Goal: Information Seeking & Learning: Check status

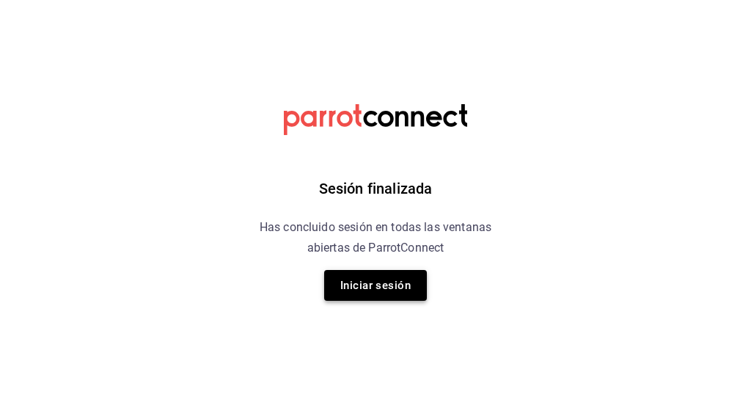
click at [408, 277] on button "Iniciar sesión" at bounding box center [375, 285] width 103 height 31
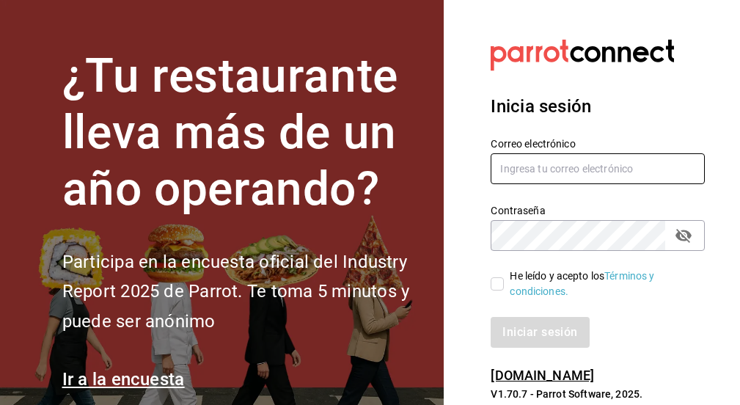
type input "[EMAIL_ADDRESS][DOMAIN_NAME]"
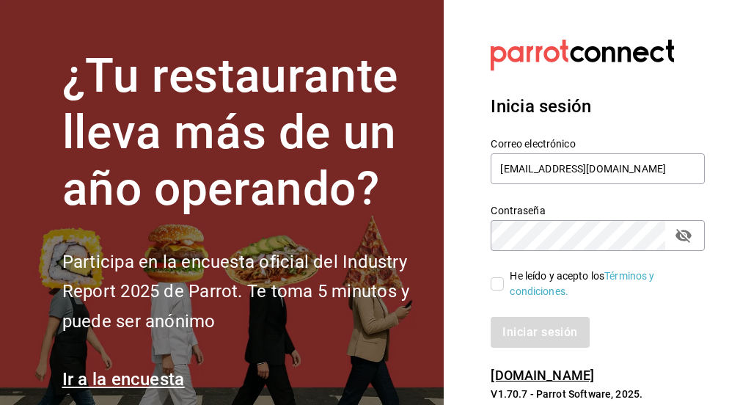
click at [499, 279] on input "He leído y acepto los Términos y condiciones." at bounding box center [497, 283] width 13 height 13
checkbox input "true"
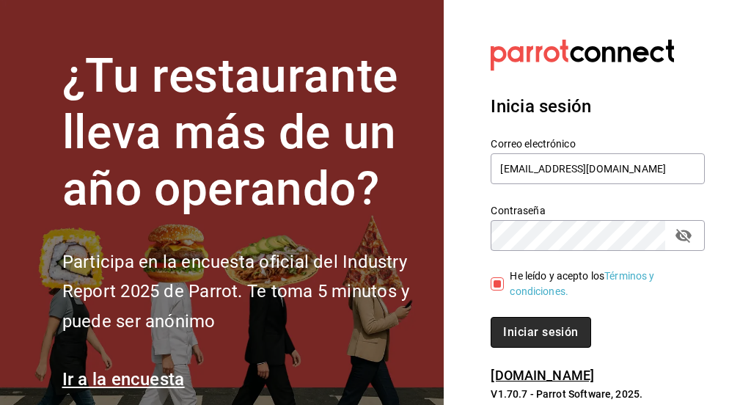
click at [518, 338] on button "Iniciar sesión" at bounding box center [541, 332] width 100 height 31
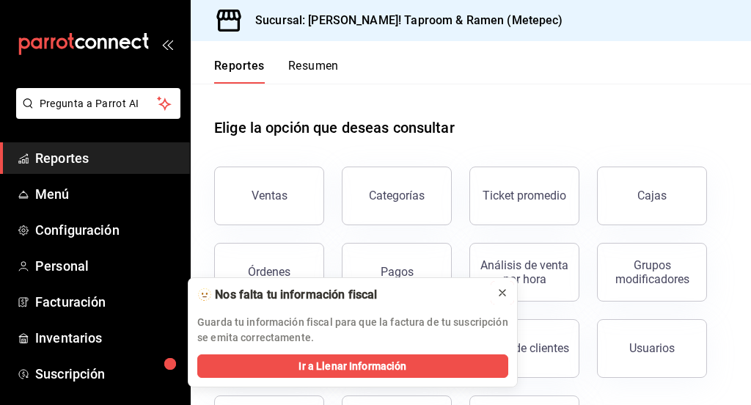
click at [502, 295] on icon at bounding box center [502, 293] width 12 height 12
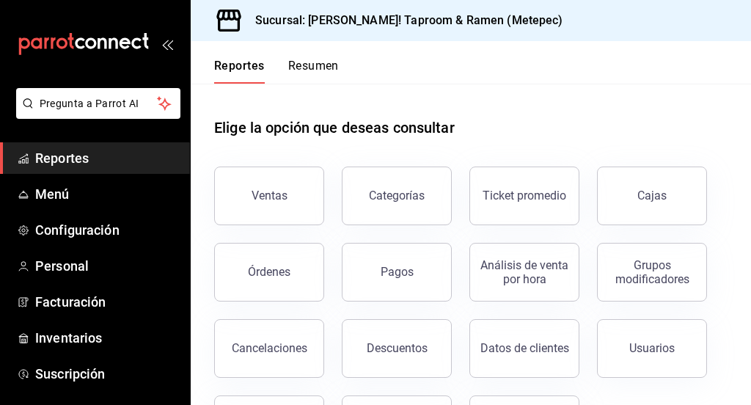
scroll to position [73, 0]
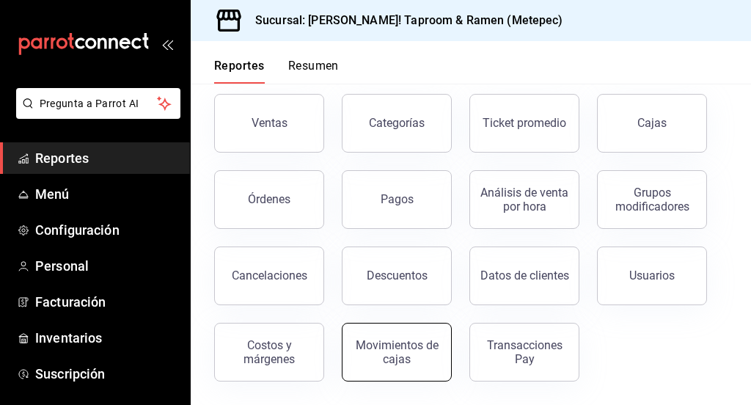
click at [422, 342] on div "Movimientos de cajas" at bounding box center [396, 352] width 91 height 28
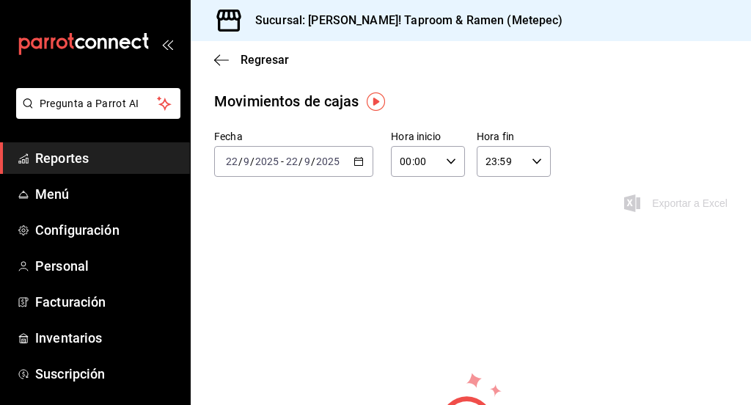
click at [361, 163] on div "[DATE] [DATE] - [DATE] [DATE]" at bounding box center [293, 161] width 159 height 31
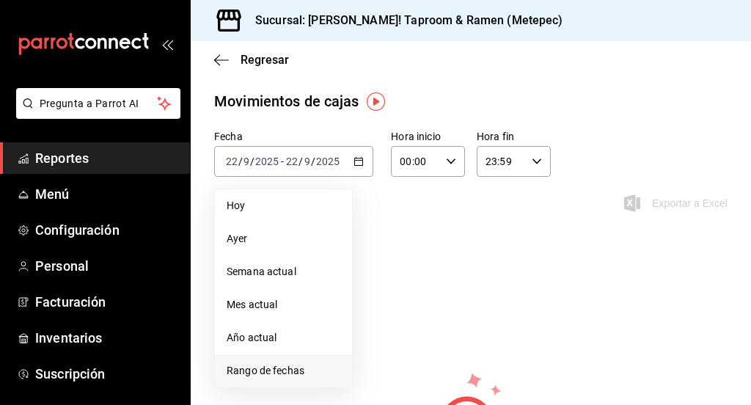
click at [268, 370] on span "Rango de fechas" at bounding box center [284, 370] width 114 height 15
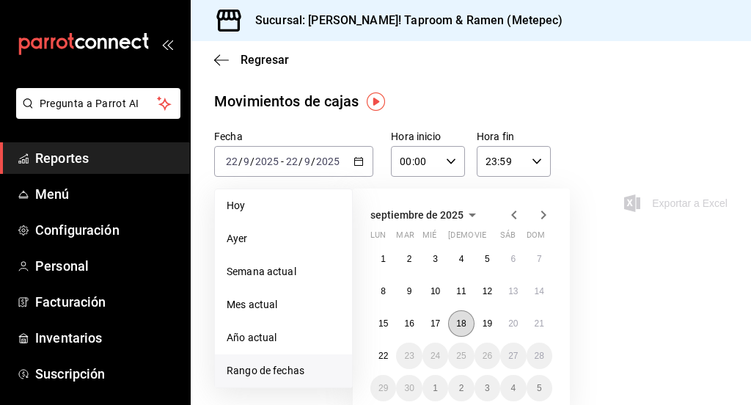
click at [452, 316] on button "18" at bounding box center [461, 323] width 26 height 26
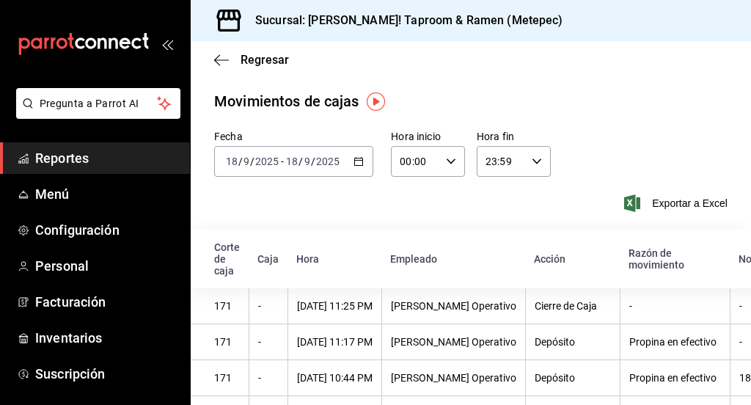
click at [362, 160] on div "2025-09-18 18 / 9 / 2025 - 2025-09-18 18 / 9 / 2025" at bounding box center [293, 161] width 159 height 31
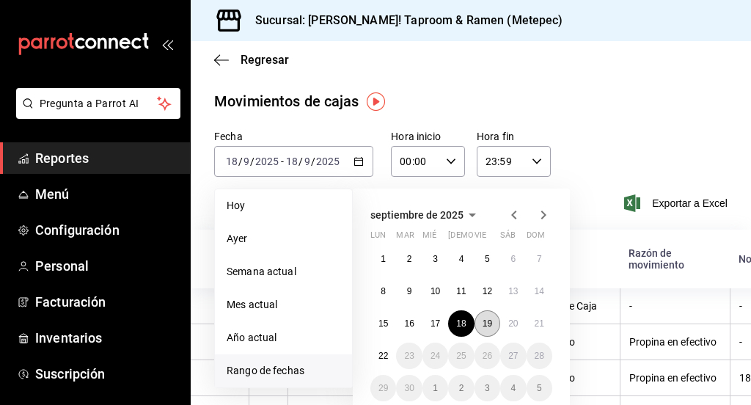
click at [491, 321] on abbr "19" at bounding box center [487, 323] width 10 height 10
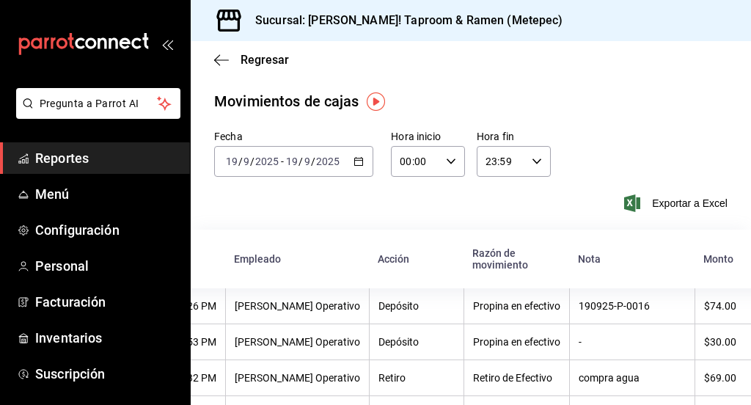
click at [315, 166] on input "2025" at bounding box center [327, 161] width 25 height 12
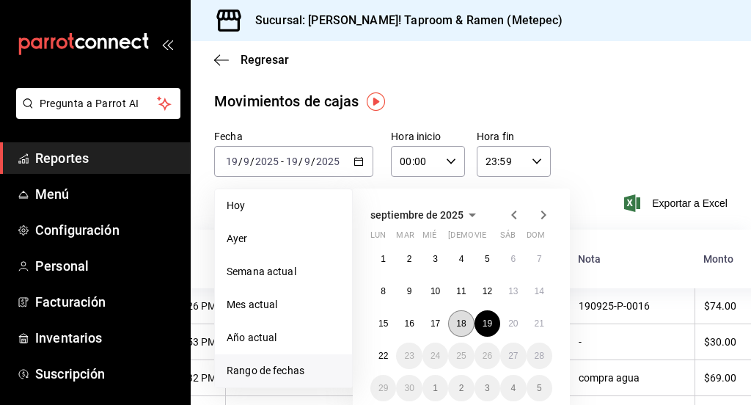
click at [463, 322] on abbr "18" at bounding box center [461, 323] width 10 height 10
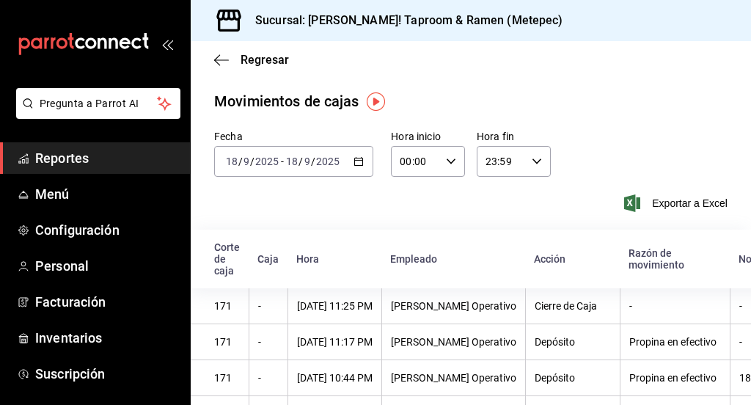
click at [354, 165] on \(Stroke\) "button" at bounding box center [358, 162] width 9 height 8
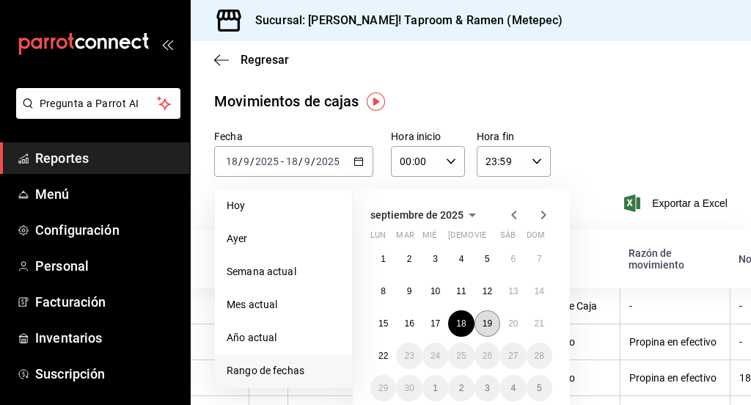
click at [493, 326] on button "19" at bounding box center [487, 323] width 26 height 26
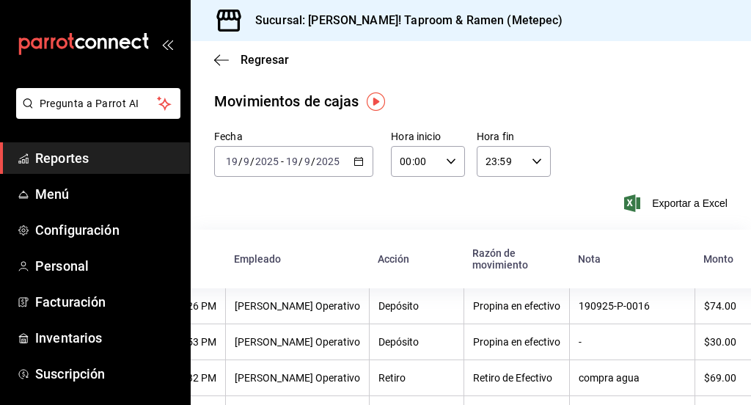
click at [361, 160] on div "2025-09-19 19 / 9 / 2025 - 2025-09-19 19 / 9 / 2025" at bounding box center [293, 161] width 159 height 31
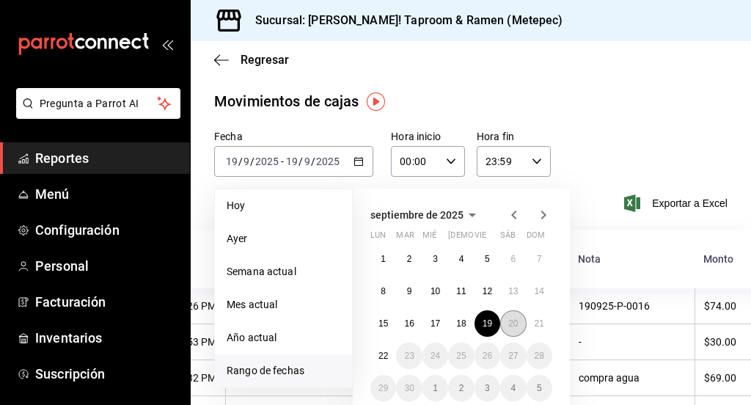
click at [518, 321] on button "20" at bounding box center [513, 323] width 26 height 26
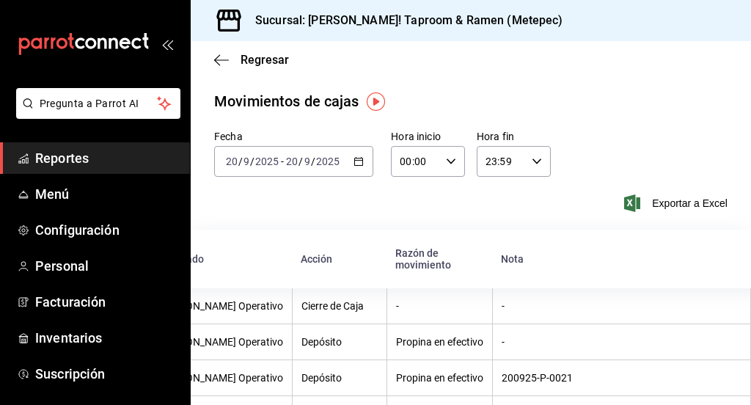
click at [359, 158] on \(Stroke\) "button" at bounding box center [358, 162] width 9 height 8
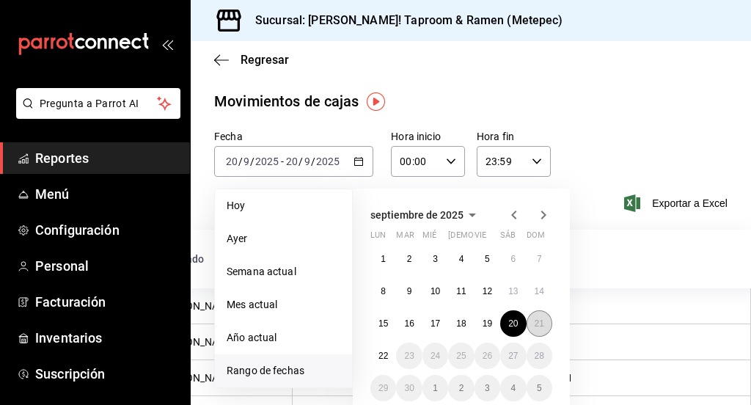
click at [535, 321] on abbr "21" at bounding box center [540, 323] width 10 height 10
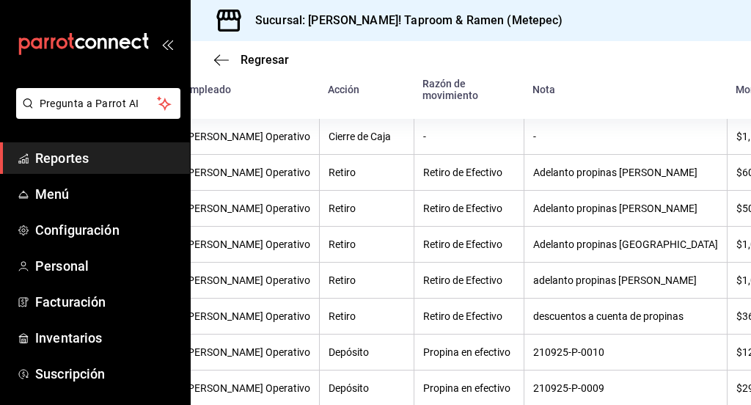
scroll to position [166, 0]
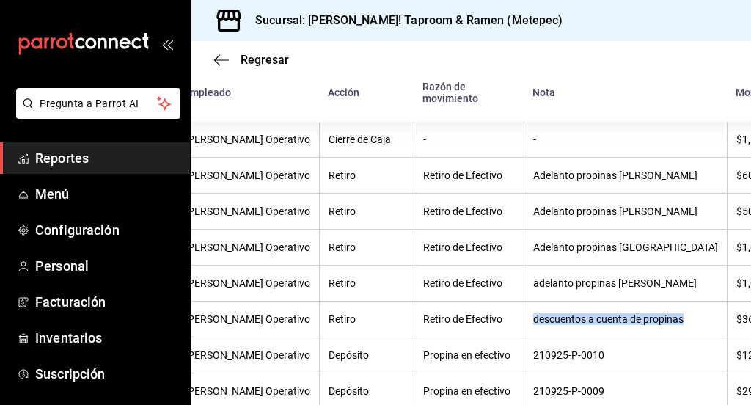
drag, startPoint x: 502, startPoint y: 321, endPoint x: 653, endPoint y: 323, distance: 151.1
click at [653, 323] on th "descuentos a cuenta de propinas" at bounding box center [625, 319] width 203 height 36
copy div "descuentos a cuenta de propinas"
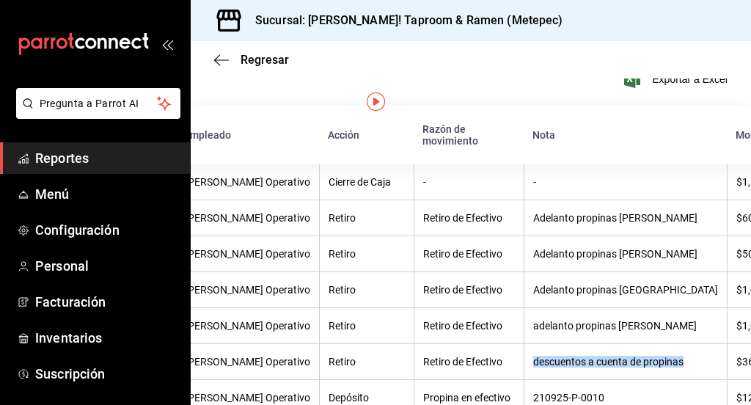
scroll to position [0, 0]
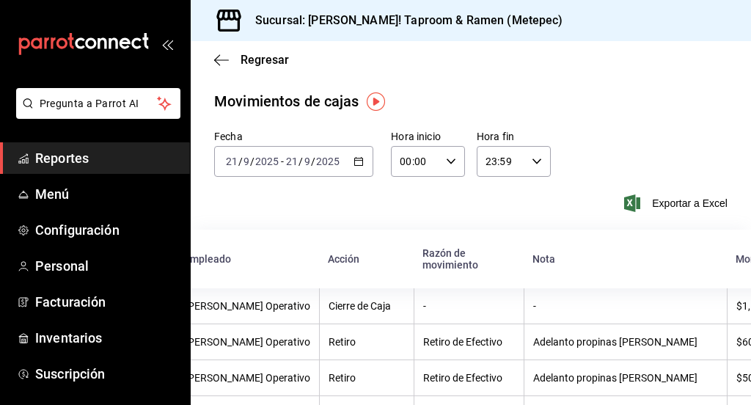
click at [360, 165] on div "2025-09-21 21 / 9 / 2025 - 2025-09-21 21 / 9 / 2025" at bounding box center [293, 161] width 159 height 31
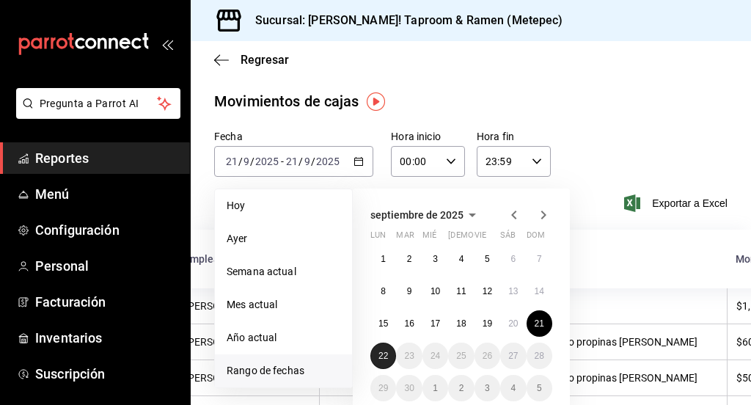
click at [381, 358] on abbr "22" at bounding box center [383, 355] width 10 height 10
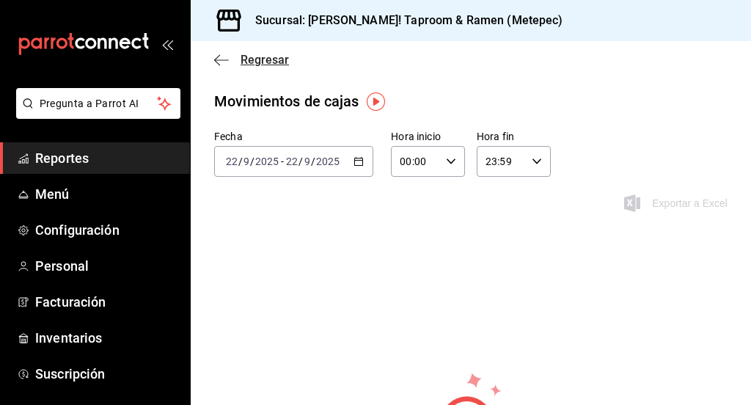
click at [221, 63] on icon "button" at bounding box center [221, 60] width 15 height 13
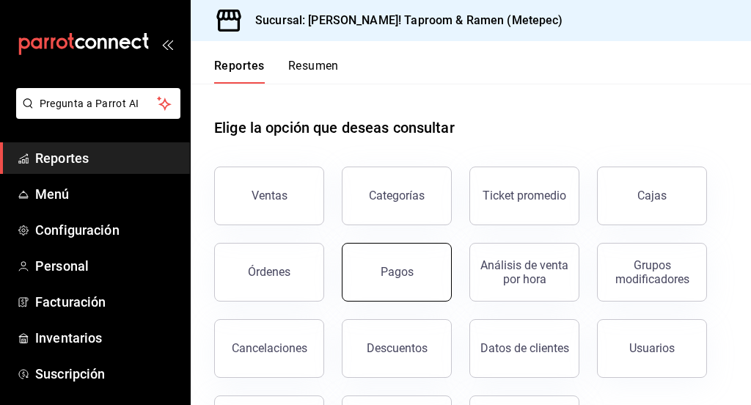
click at [416, 251] on button "Pagos" at bounding box center [397, 272] width 110 height 59
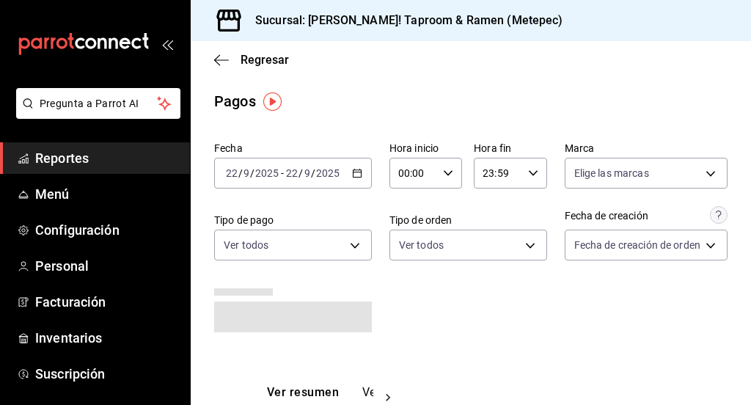
click at [345, 175] on div "2025-09-22 22 / 9 / 2025 - 2025-09-22 22 / 9 / 2025" at bounding box center [293, 173] width 158 height 31
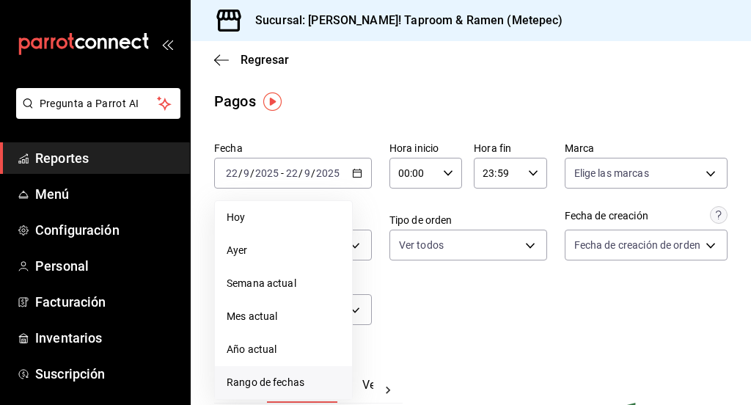
click at [265, 377] on span "Rango de fechas" at bounding box center [284, 382] width 114 height 15
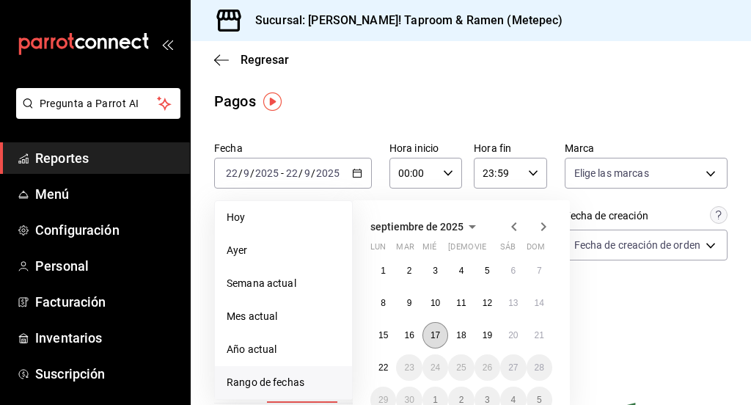
click at [435, 333] on abbr "17" at bounding box center [435, 335] width 10 height 10
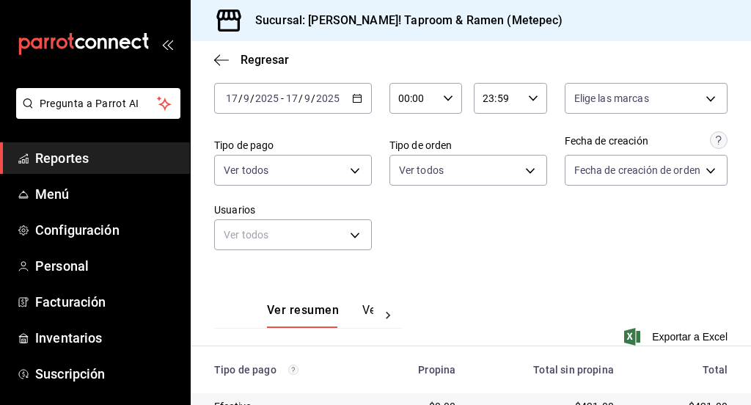
scroll to position [74, 0]
click at [361, 103] on div "2025-09-17 17 / 9 / 2025 - 2025-09-17 17 / 9 / 2025" at bounding box center [293, 99] width 158 height 31
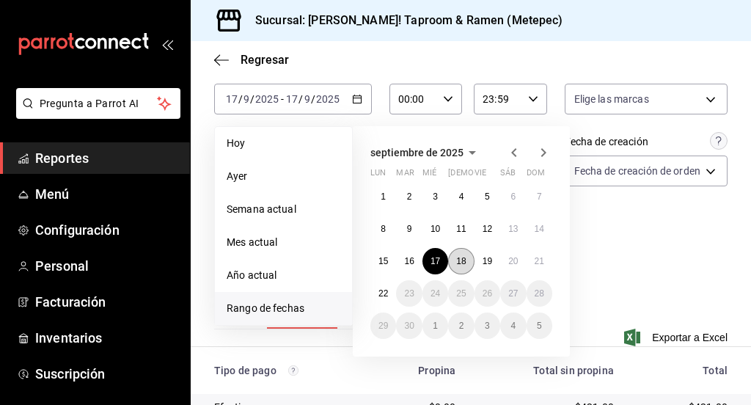
click at [460, 259] on abbr "18" at bounding box center [461, 261] width 10 height 10
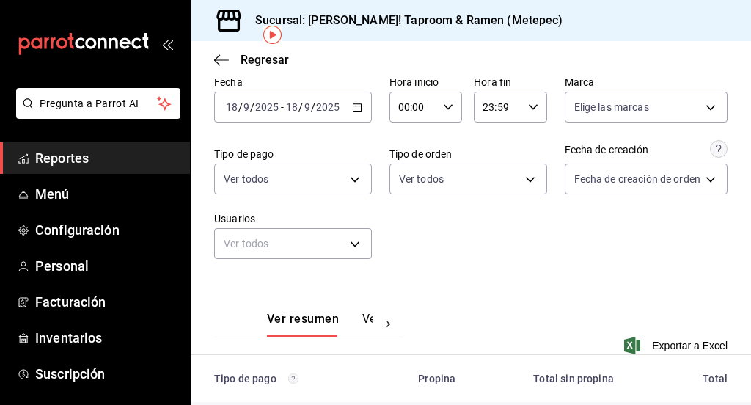
scroll to position [65, 0]
click at [361, 101] on div "2025-09-18 18 / 9 / 2025 - 2025-09-18 18 / 9 / 2025" at bounding box center [293, 107] width 158 height 31
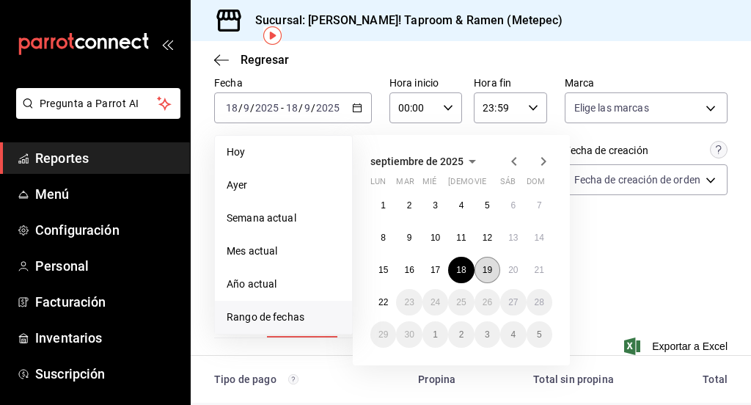
click at [489, 275] on button "19" at bounding box center [487, 270] width 26 height 26
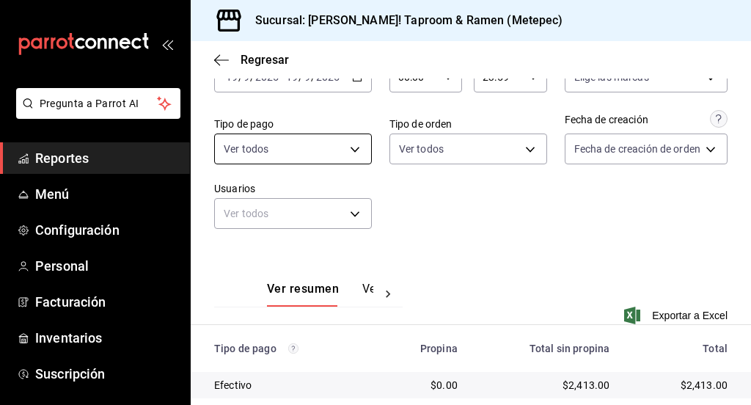
scroll to position [45, 0]
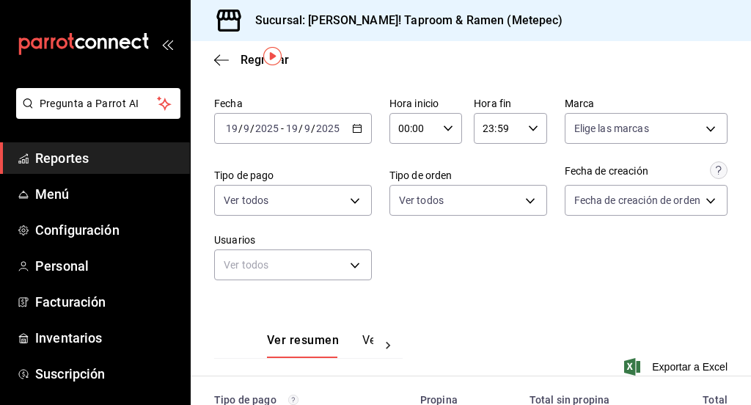
click at [352, 139] on div "2025-09-19 19 / 9 / 2025 - 2025-09-19 19 / 9 / 2025" at bounding box center [293, 128] width 158 height 31
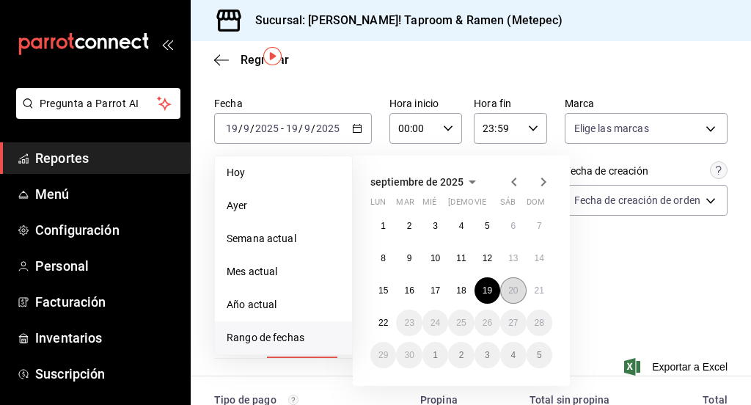
click at [509, 288] on abbr "20" at bounding box center [513, 290] width 10 height 10
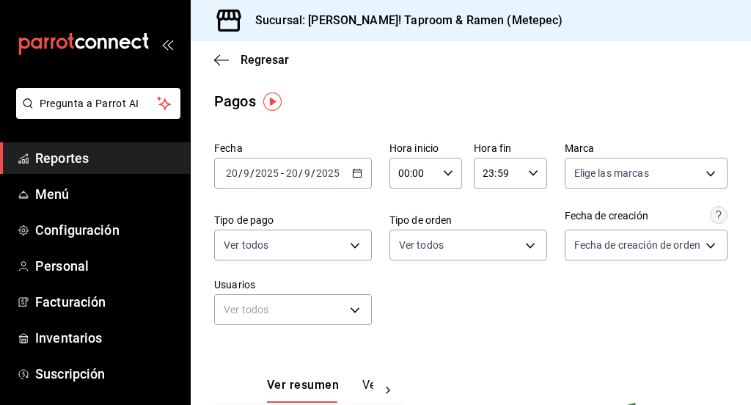
click at [359, 180] on div "2025-09-20 20 / 9 / 2025 - 2025-09-20 20 / 9 / 2025" at bounding box center [293, 173] width 158 height 31
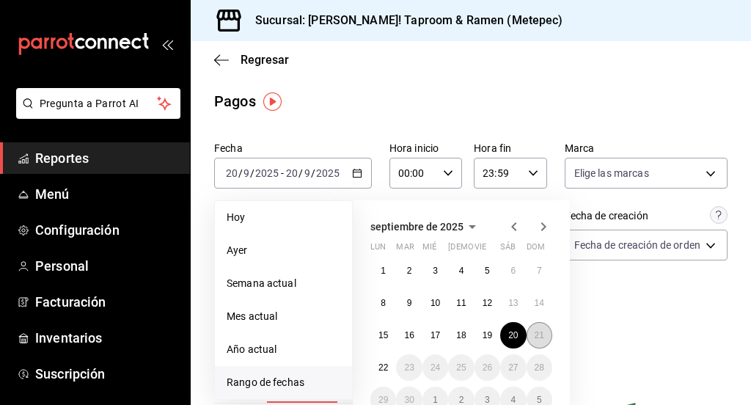
click at [543, 326] on button "21" at bounding box center [539, 335] width 26 height 26
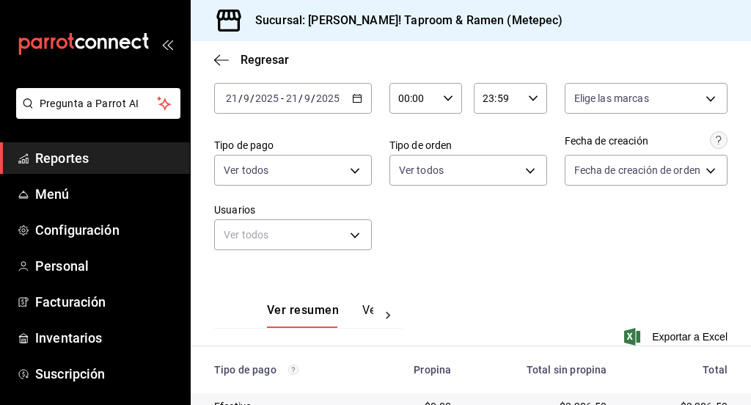
scroll to position [10, 0]
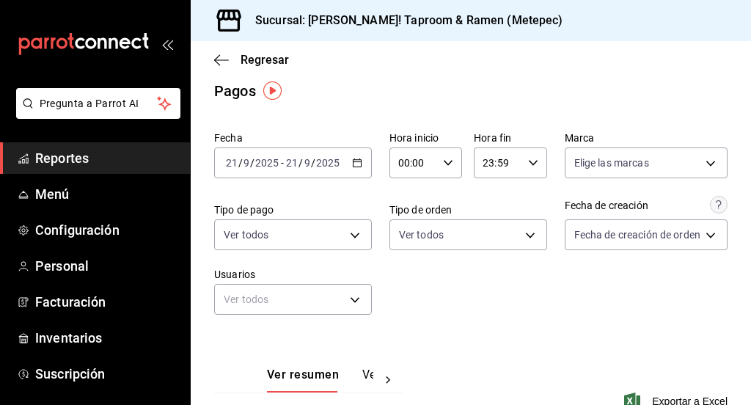
click at [353, 167] on div "2025-09-21 21 / 9 / 2025 - 2025-09-21 21 / 9 / 2025" at bounding box center [293, 162] width 158 height 31
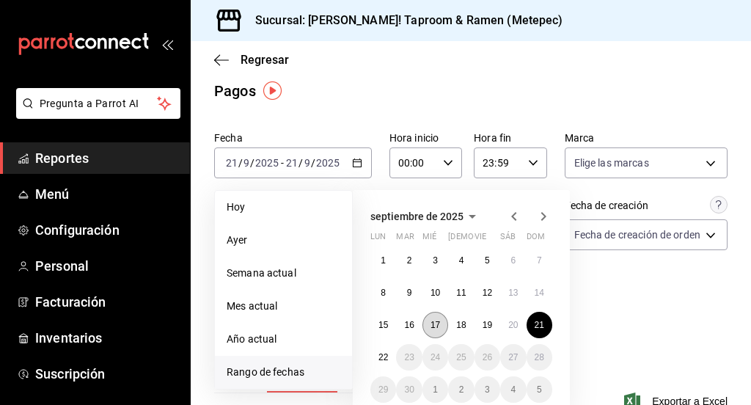
click at [438, 323] on abbr "17" at bounding box center [435, 325] width 10 height 10
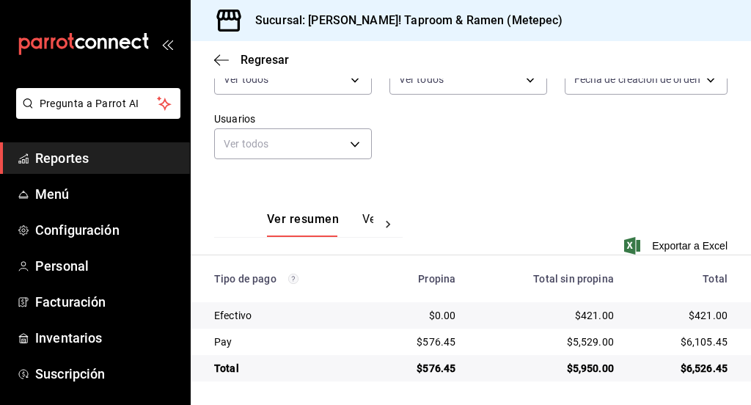
scroll to position [84, 0]
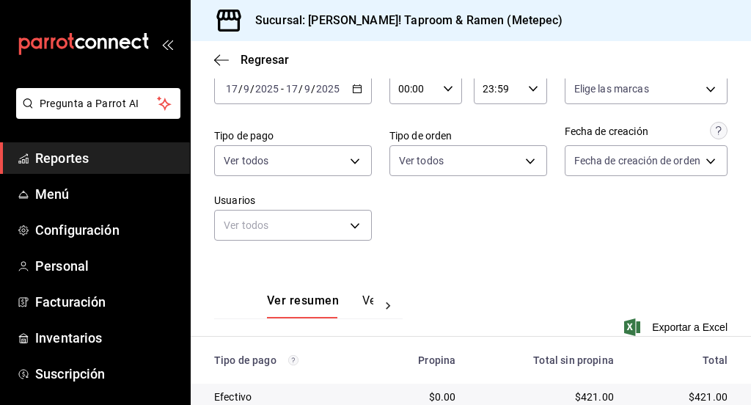
click at [328, 98] on div "2025-09-17 17 / 9 / 2025 - 2025-09-17 17 / 9 / 2025" at bounding box center [293, 88] width 158 height 31
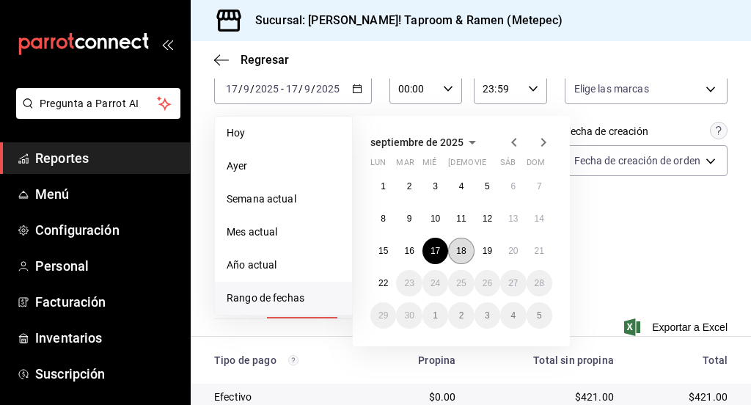
click at [457, 246] on abbr "18" at bounding box center [461, 251] width 10 height 10
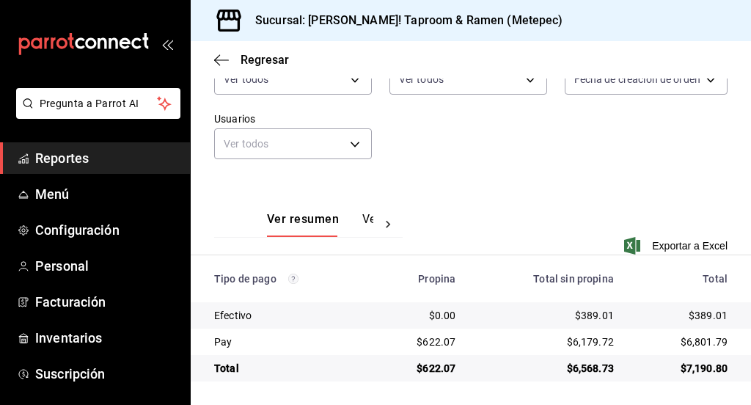
scroll to position [41, 0]
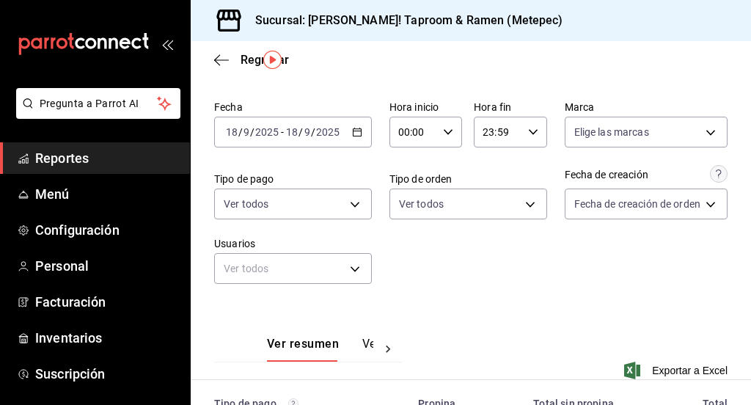
click at [352, 127] on icon "button" at bounding box center [357, 132] width 10 height 10
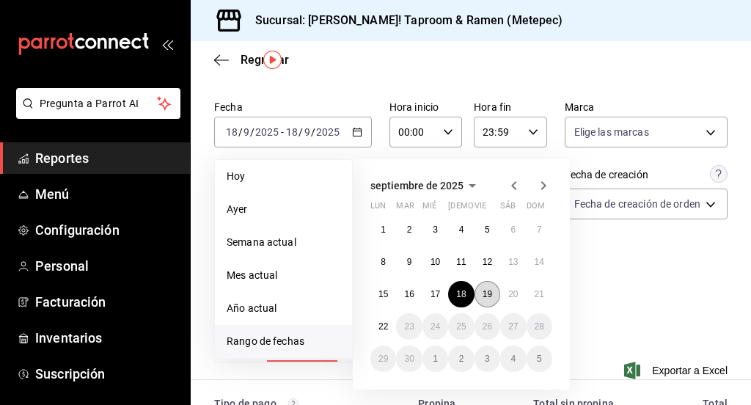
click at [489, 290] on abbr "19" at bounding box center [487, 294] width 10 height 10
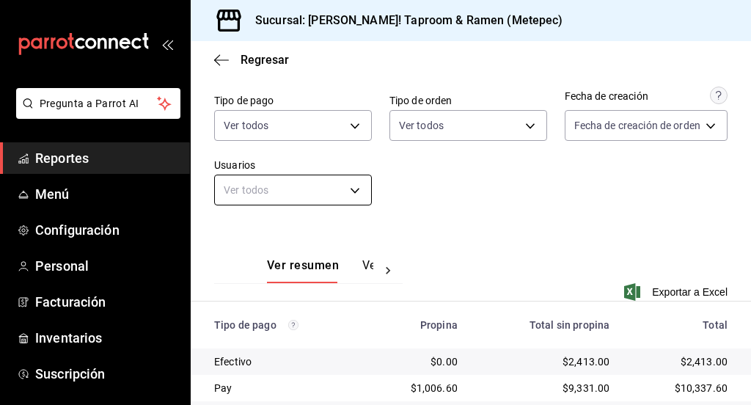
scroll to position [85, 0]
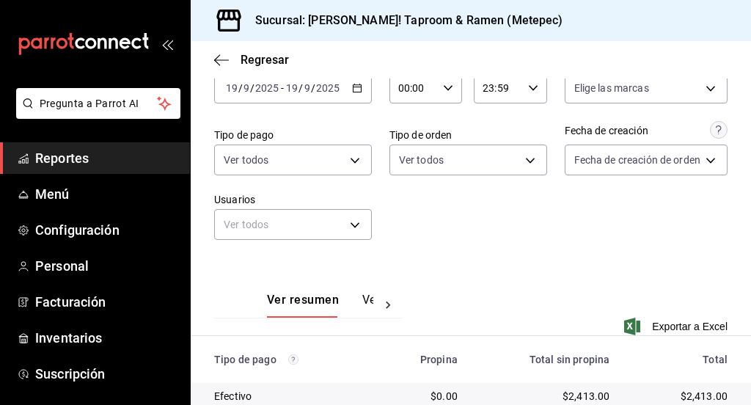
click at [357, 90] on div "2025-09-19 19 / 9 / 2025 - 2025-09-19 19 / 9 / 2025" at bounding box center [293, 88] width 158 height 31
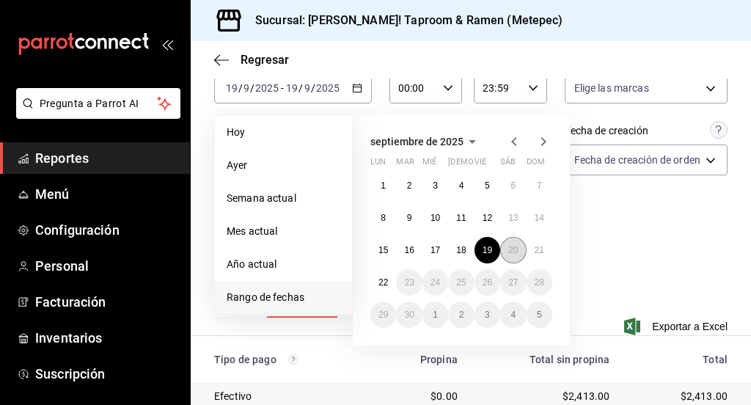
click at [512, 249] on abbr "20" at bounding box center [513, 250] width 10 height 10
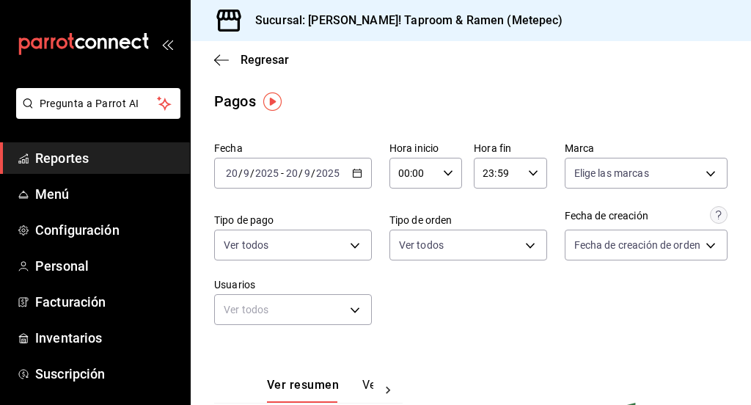
click at [360, 179] on div "2025-09-20 20 / 9 / 2025 - 2025-09-20 20 / 9 / 2025" at bounding box center [293, 173] width 158 height 31
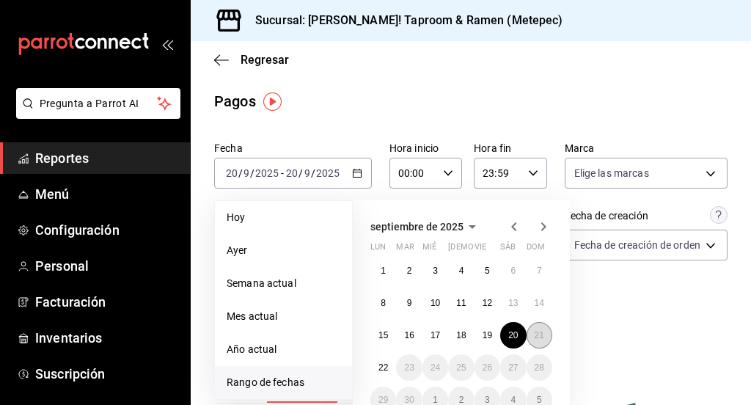
click at [535, 335] on abbr "21" at bounding box center [540, 335] width 10 height 10
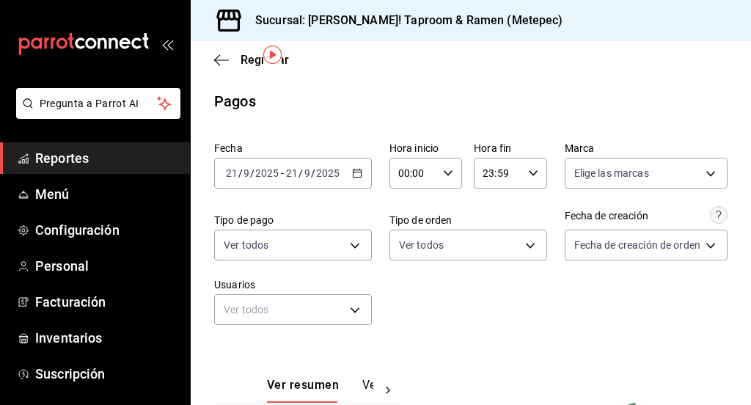
scroll to position [166, 0]
